Goal: Use online tool/utility: Utilize a website feature to perform a specific function

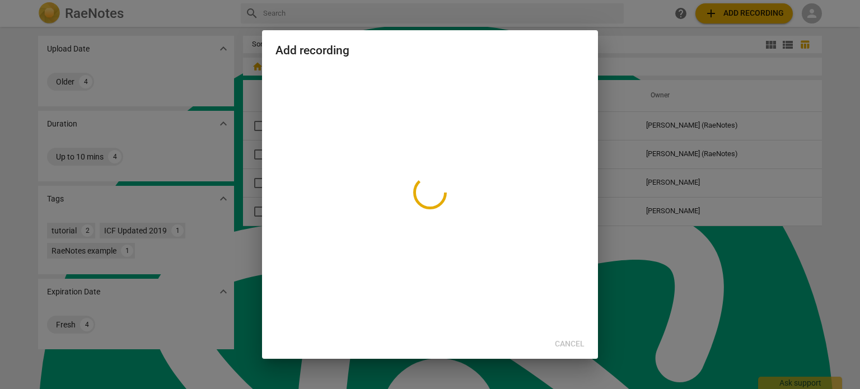
scroll to position [1102, 0]
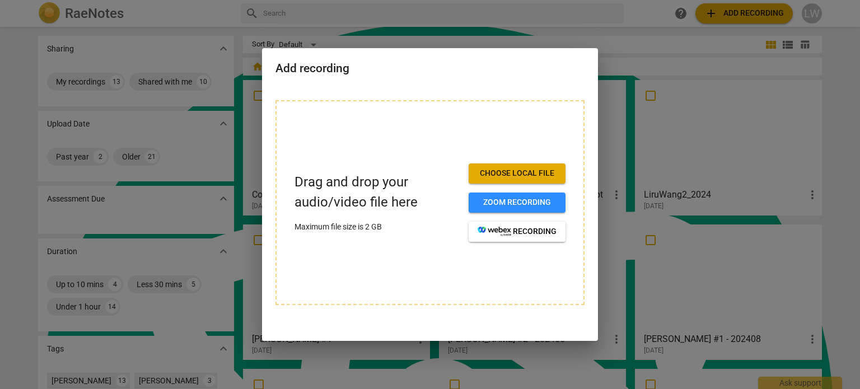
scroll to position [1102, 0]
click at [544, 172] on span "Choose local file" at bounding box center [517, 173] width 79 height 11
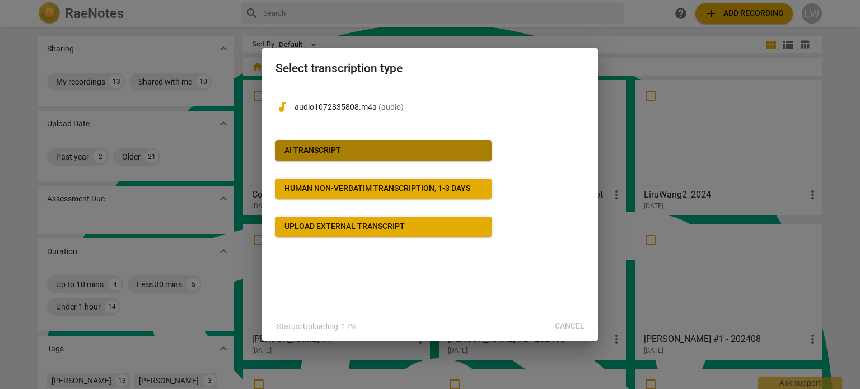
click at [338, 150] on div "AI Transcript" at bounding box center [312, 150] width 57 height 11
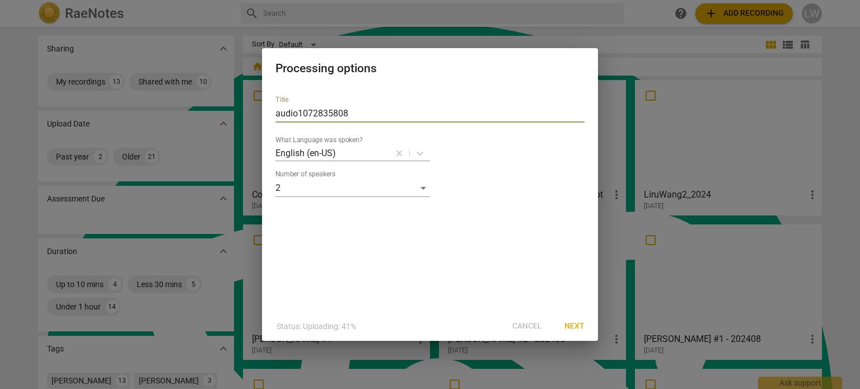
click at [358, 111] on input "audio1072835808" at bounding box center [430, 114] width 309 height 18
click at [575, 324] on span "Next" at bounding box center [575, 326] width 20 height 11
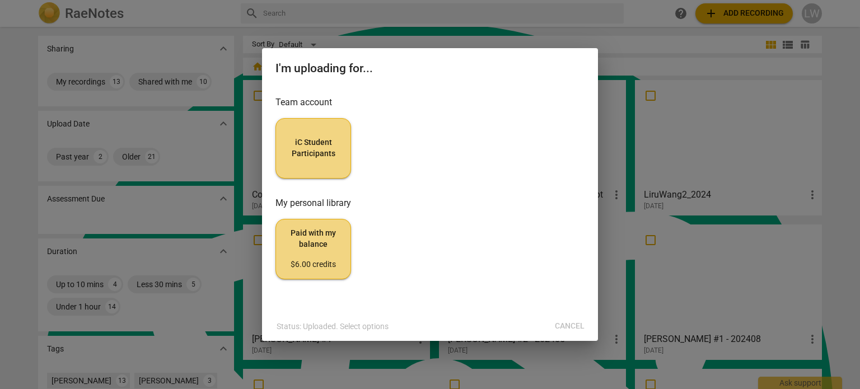
click at [320, 150] on span "iC Student Participants" at bounding box center [313, 148] width 57 height 22
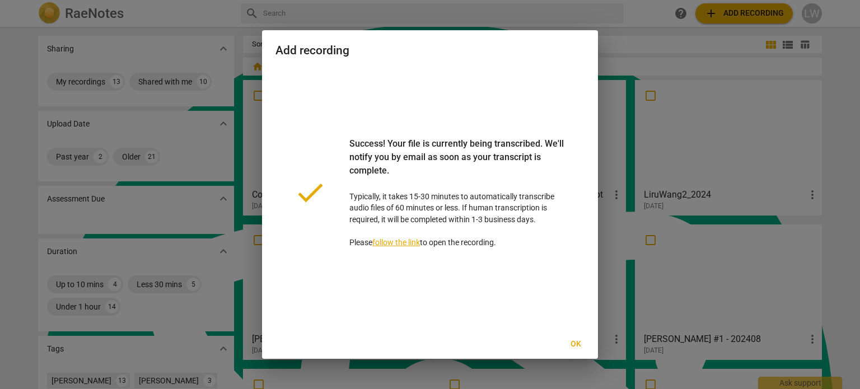
click at [573, 339] on span "Ok" at bounding box center [576, 344] width 18 height 11
